Goal: Information Seeking & Learning: Learn about a topic

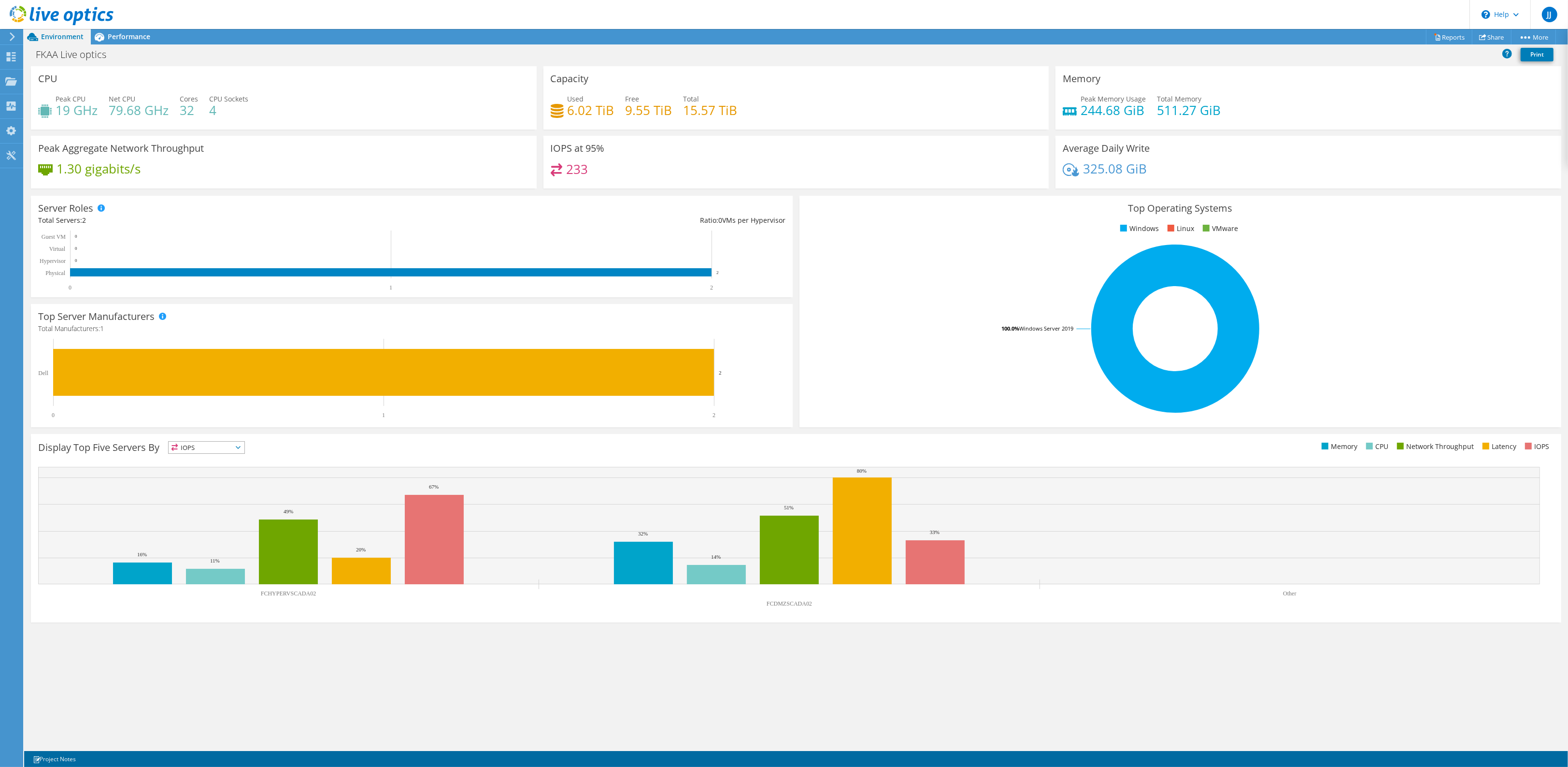
click at [672, 116] on div "Used 6.02 TiB Free 9.55 TiB Total 15.57 TiB" at bounding box center [796, 110] width 492 height 31
click at [635, 107] on h4 "9.55 TiB" at bounding box center [649, 111] width 47 height 11
click at [1132, 107] on h4 "244.68 GiB" at bounding box center [1112, 111] width 65 height 11
drag, startPoint x: 1105, startPoint y: 177, endPoint x: 1087, endPoint y: 169, distance: 19.7
click at [1105, 176] on div "325.08 GiB" at bounding box center [1308, 173] width 492 height 20
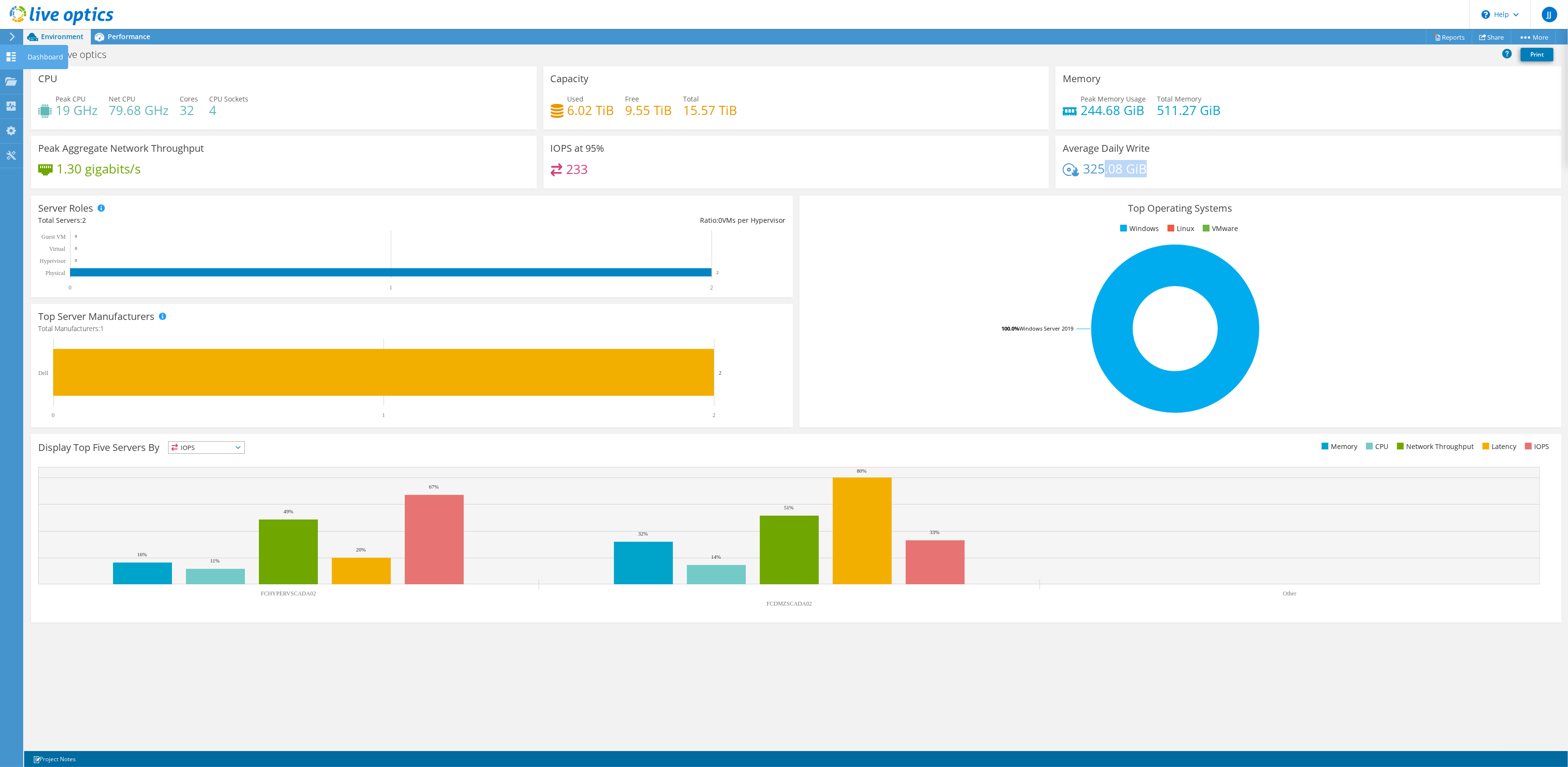
click at [11, 60] on icon at bounding box center [11, 57] width 12 height 9
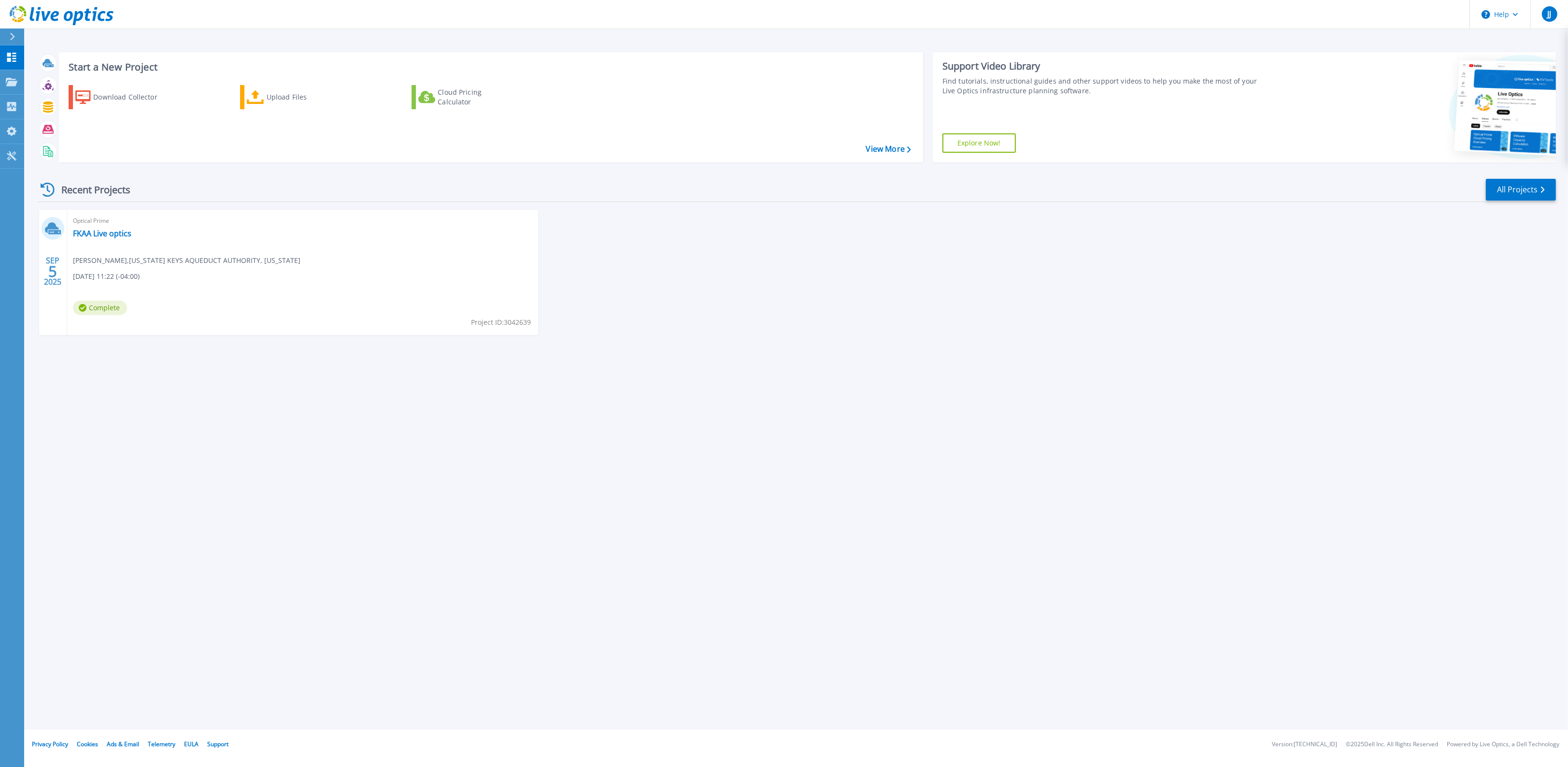
click at [136, 261] on span "[PERSON_NAME] , [US_STATE] KEYS AQUEDUCT AUTHORITY, [US_STATE]" at bounding box center [187, 260] width 227 height 11
click at [93, 234] on link "FKAA Live optics" at bounding box center [102, 233] width 59 height 9
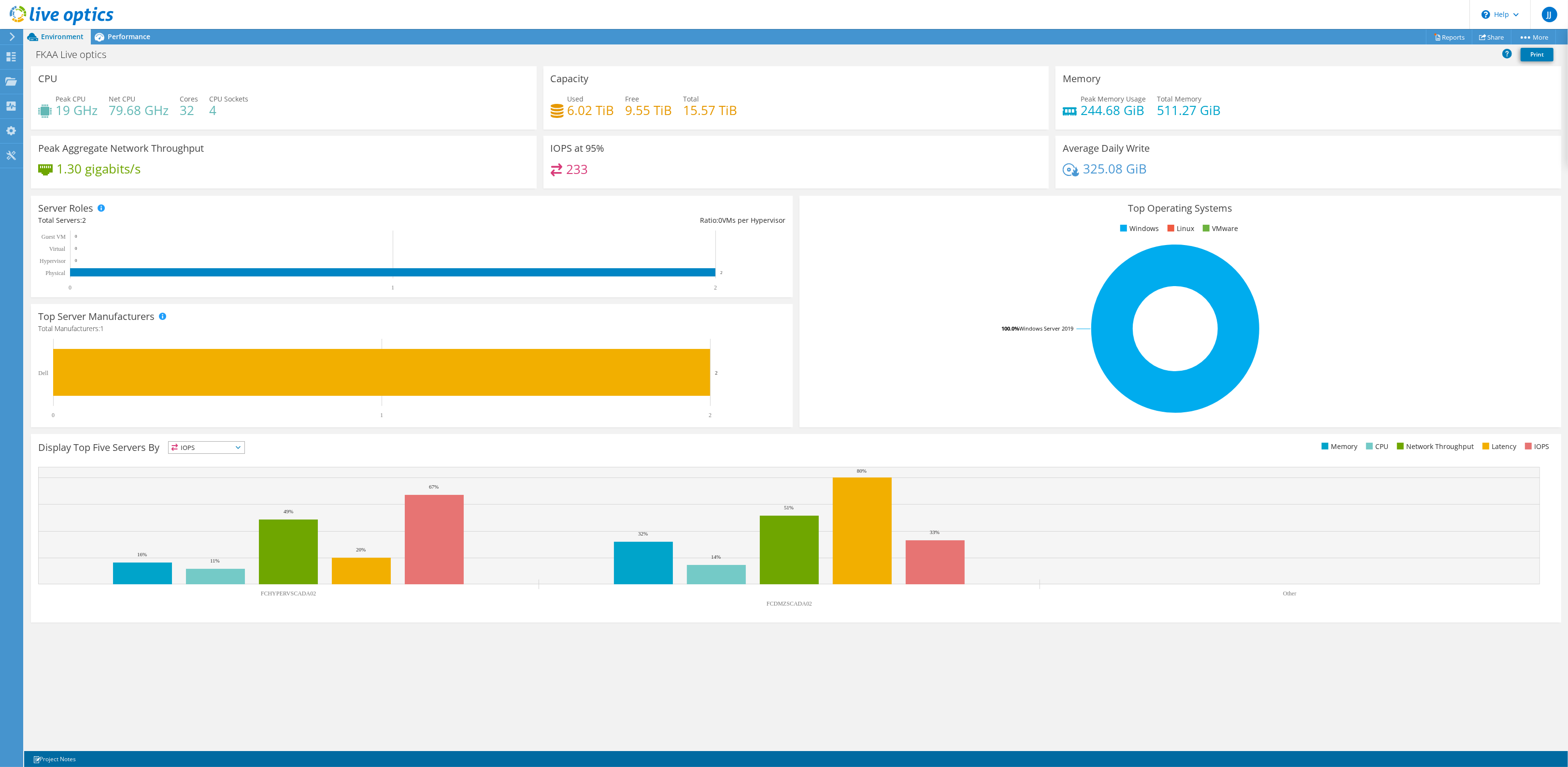
click at [199, 445] on span "IOPS" at bounding box center [206, 447] width 76 height 12
click at [201, 445] on span "IOPS" at bounding box center [206, 447] width 76 height 12
click at [41, 104] on div "Collectors" at bounding box center [49, 106] width 53 height 24
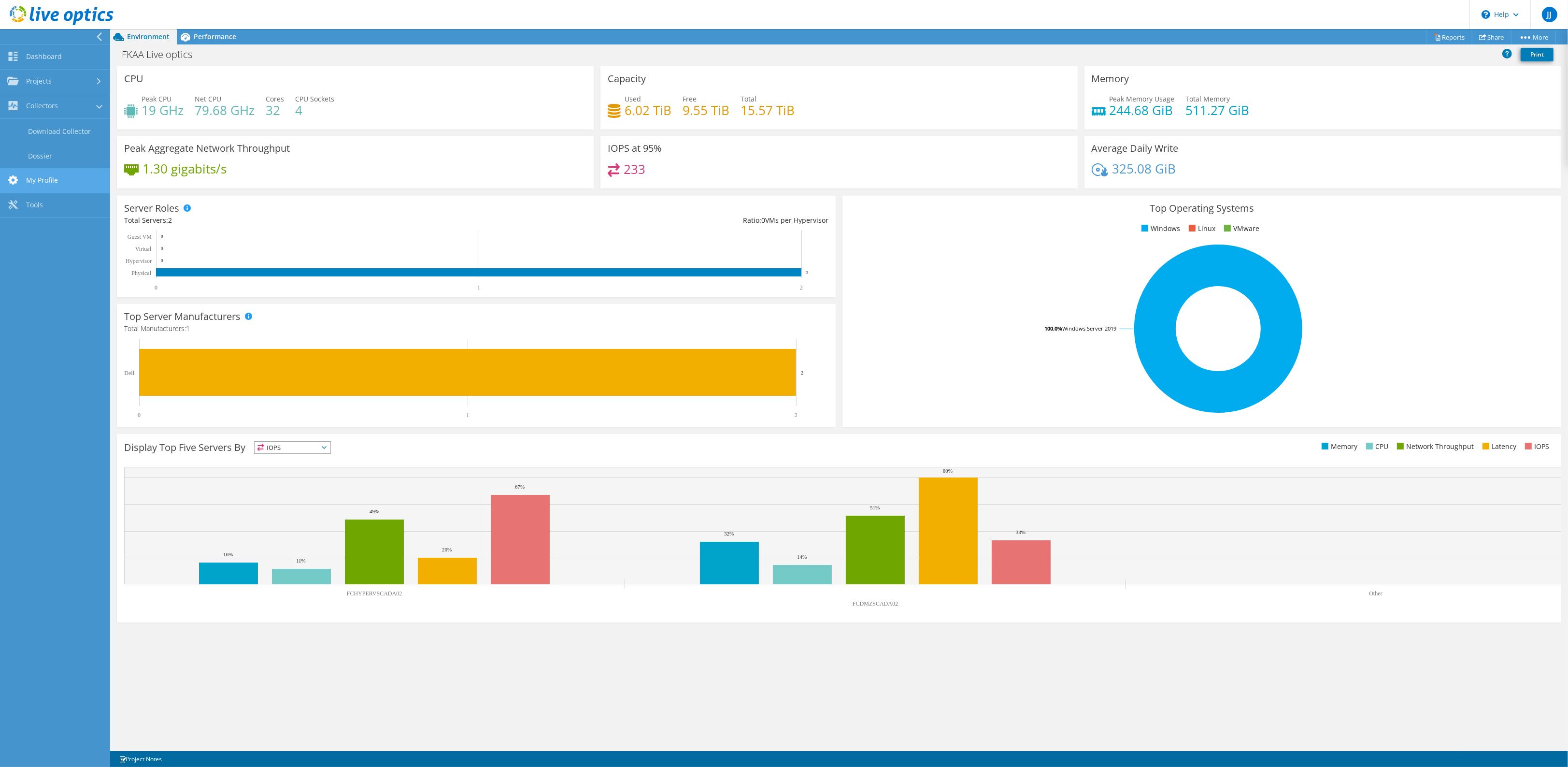
click at [37, 184] on link "My Profile" at bounding box center [55, 180] width 110 height 24
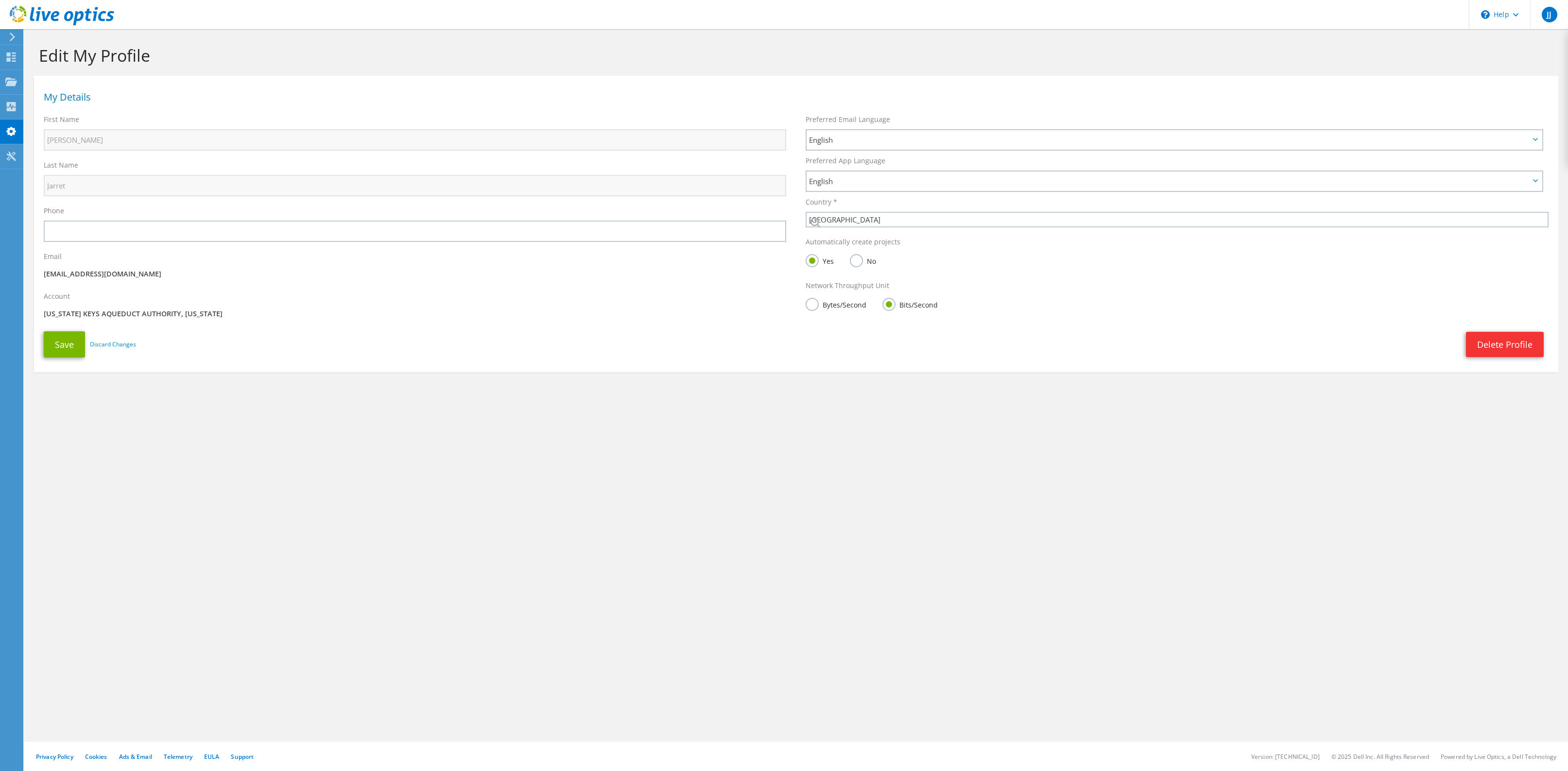
select select "224"
drag, startPoint x: 61, startPoint y: 89, endPoint x: 44, endPoint y: 78, distance: 20.2
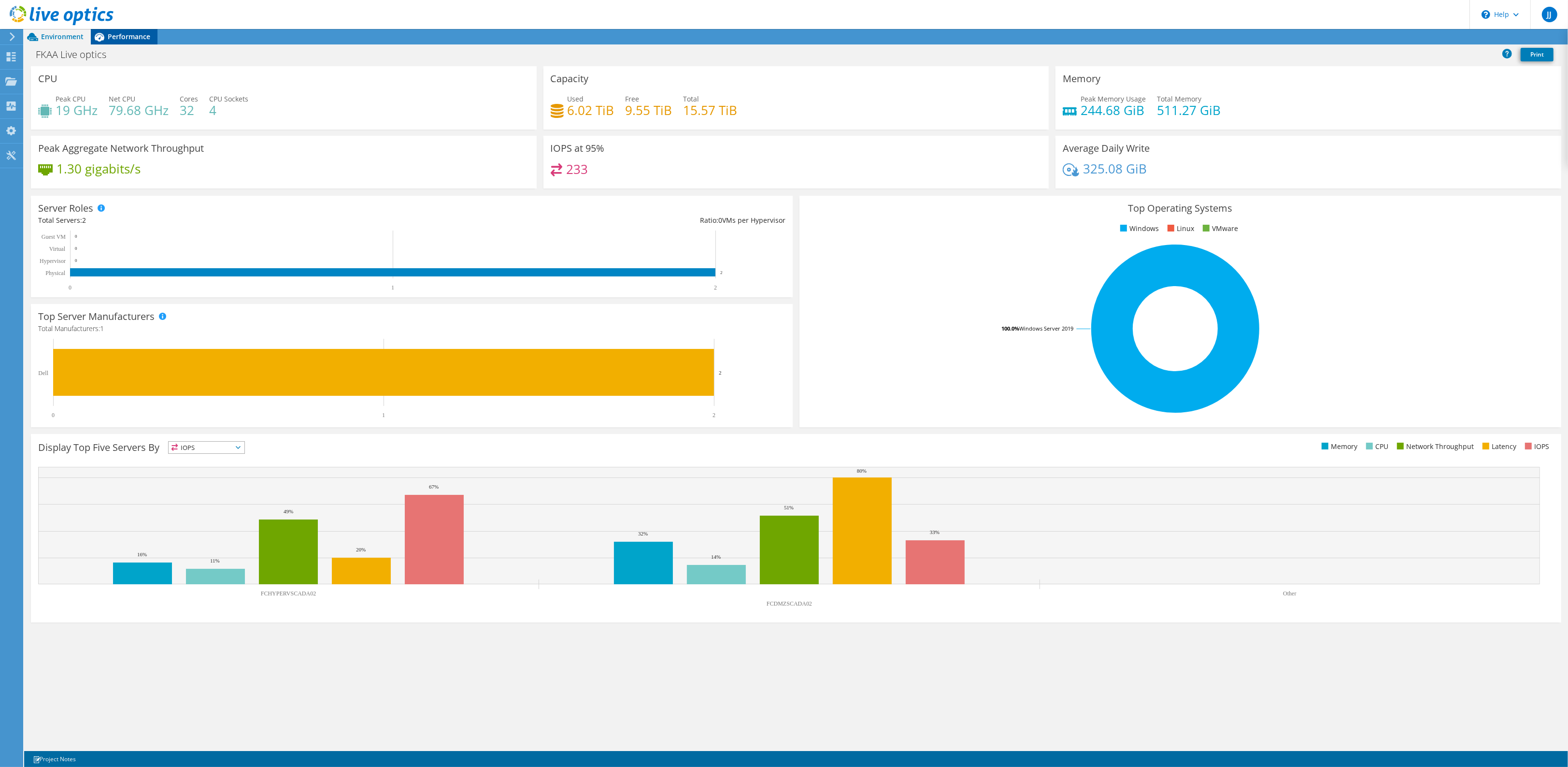
click at [119, 37] on span "Performance" at bounding box center [129, 37] width 42 height 9
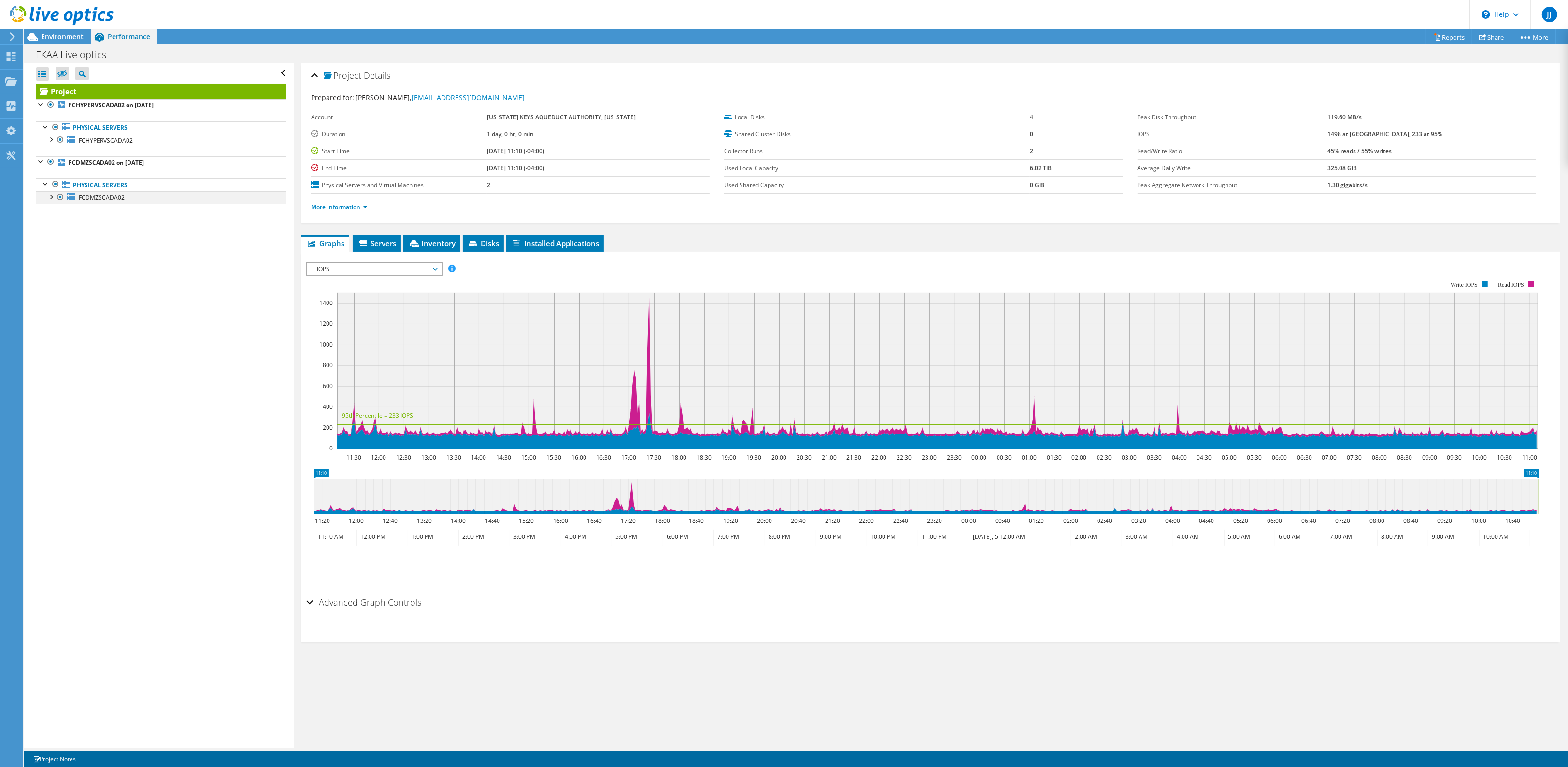
click at [53, 198] on div at bounding box center [51, 196] width 9 height 9
click at [94, 212] on link "0 C:" at bounding box center [161, 210] width 250 height 13
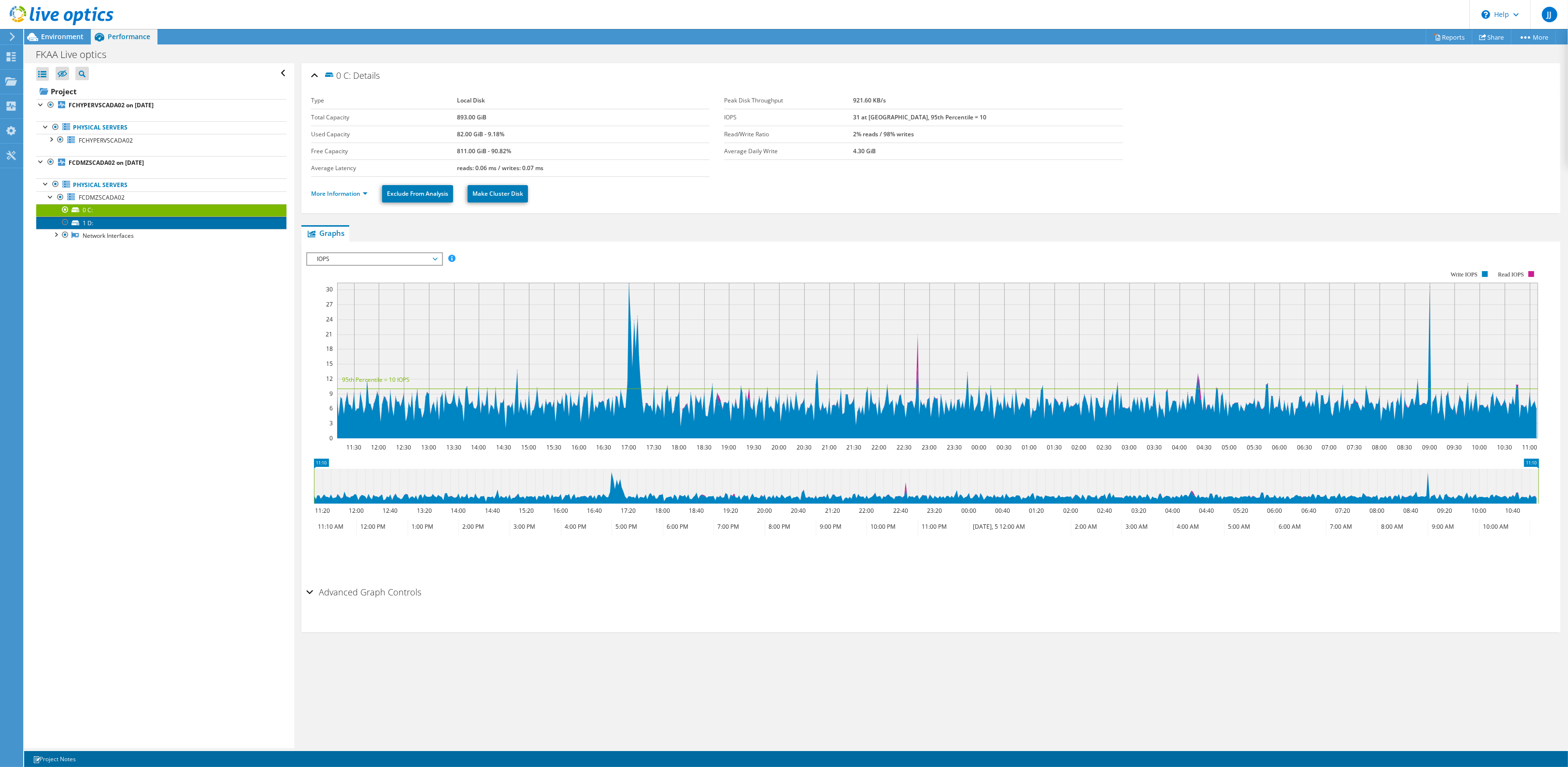
click at [96, 222] on link "1 D:" at bounding box center [161, 223] width 250 height 13
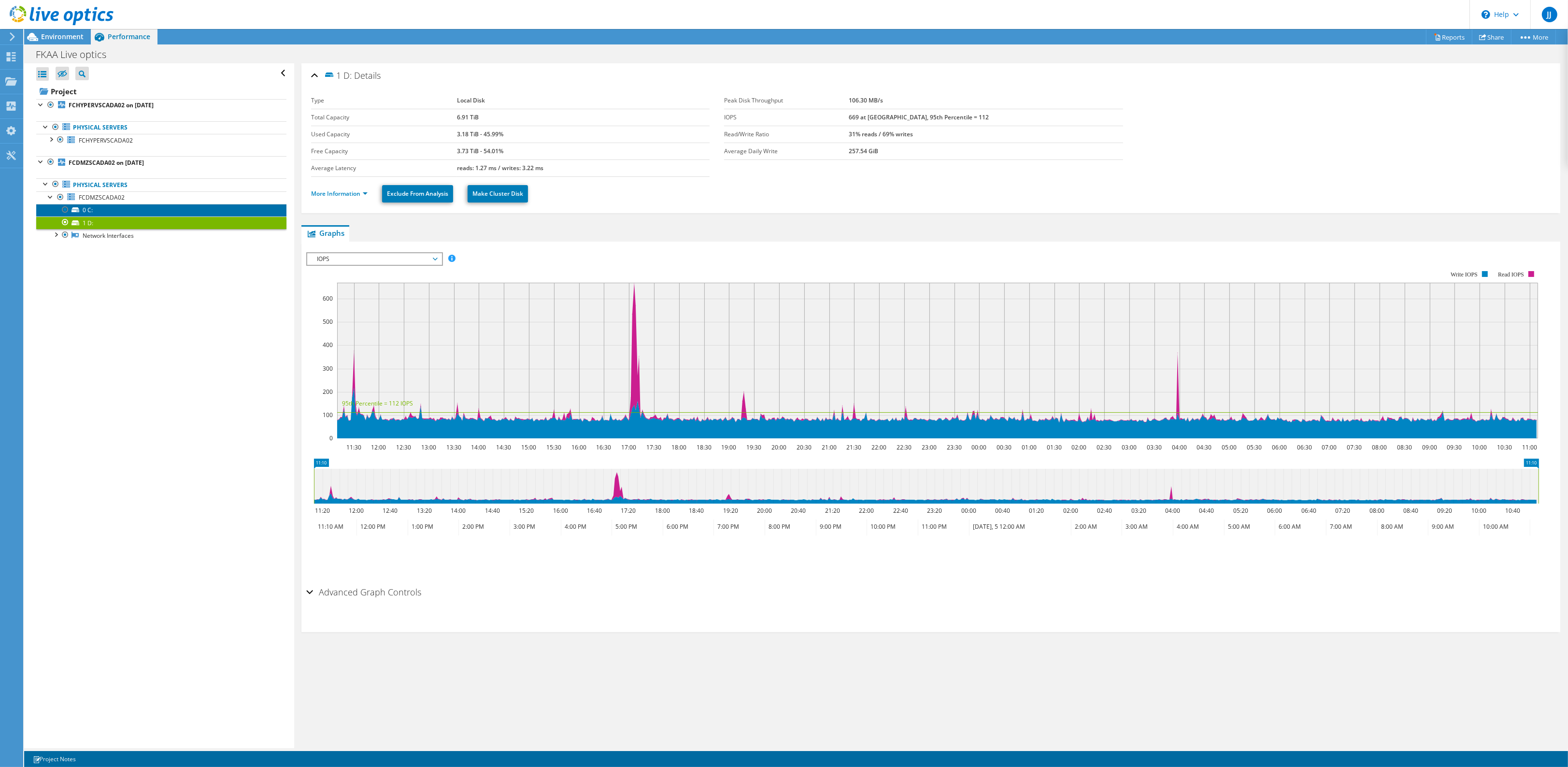
click at [100, 214] on link "0 C:" at bounding box center [161, 210] width 250 height 13
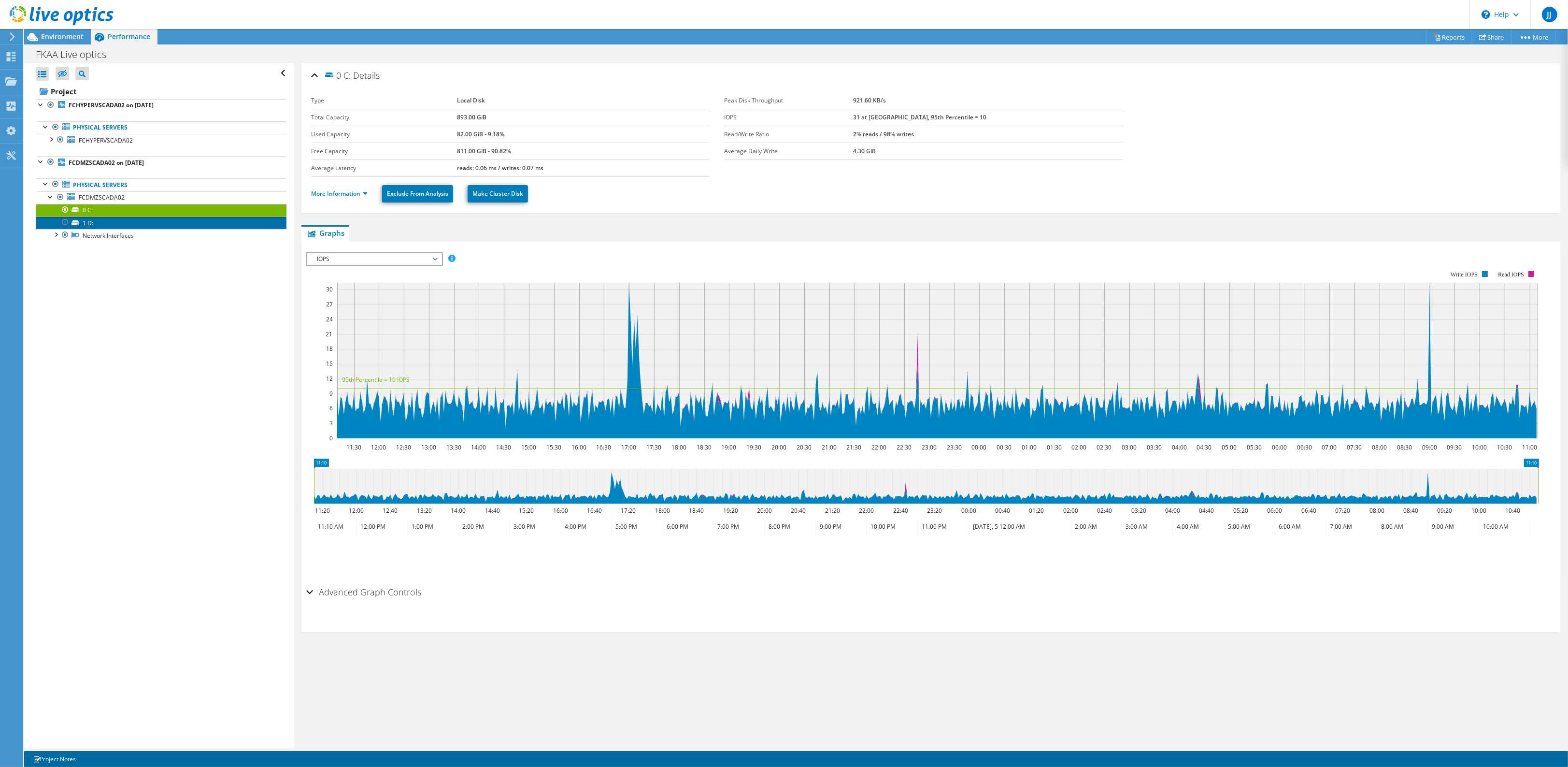
click at [98, 224] on link "1 D:" at bounding box center [161, 223] width 250 height 13
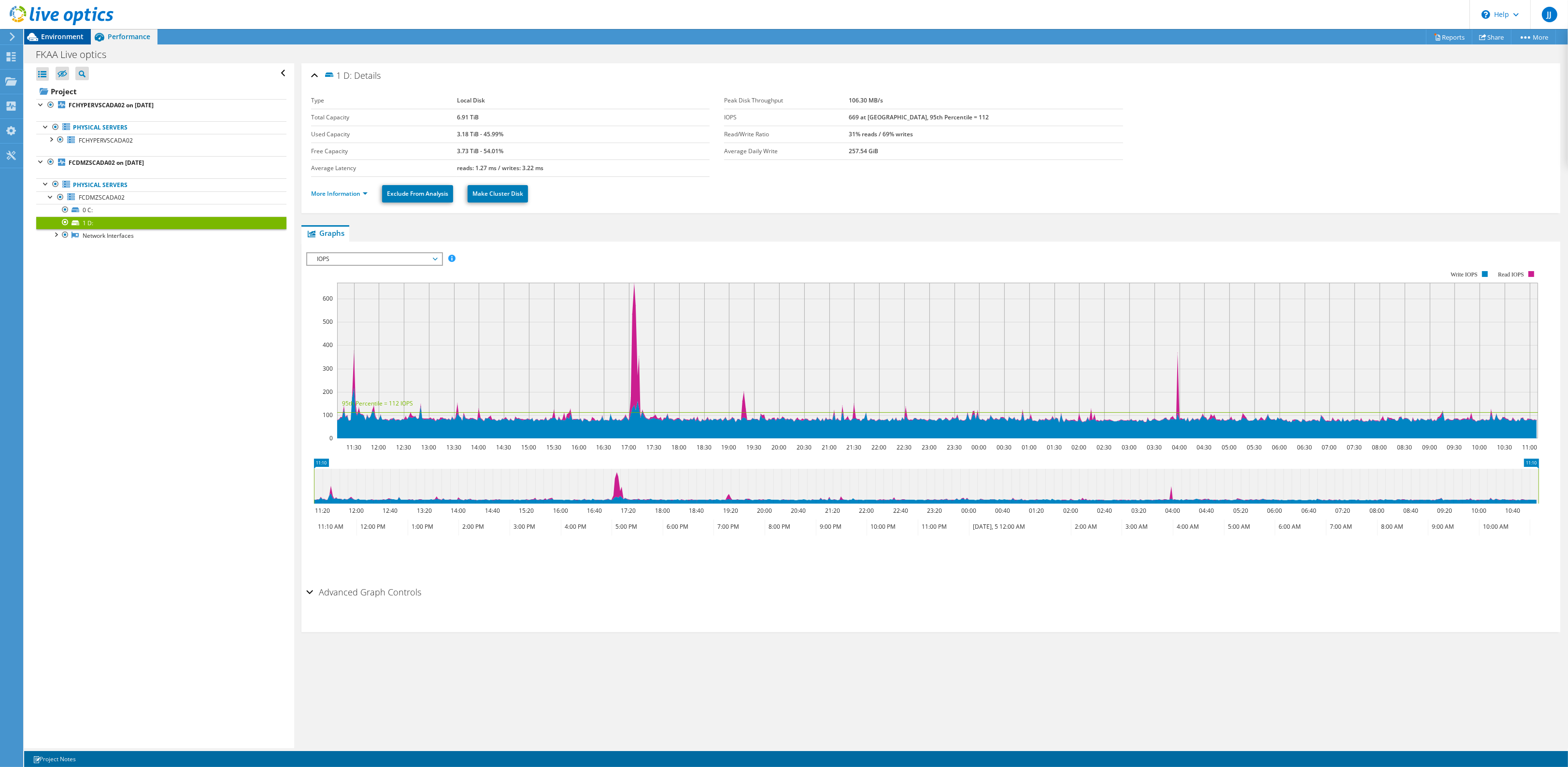
click at [60, 37] on span "Environment" at bounding box center [62, 37] width 42 height 9
